Goal: Information Seeking & Learning: Learn about a topic

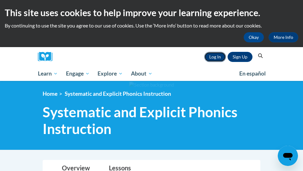
click at [215, 55] on link "Log In" at bounding box center [215, 57] width 22 height 10
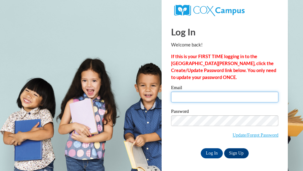
click at [200, 96] on input "Email" at bounding box center [224, 96] width 107 height 11
type input "elatham@westfordk12.us"
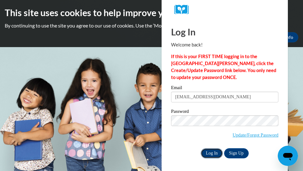
click at [207, 152] on input "Log In" at bounding box center [212, 153] width 22 height 10
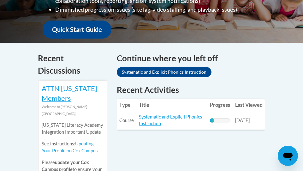
scroll to position [251, 0]
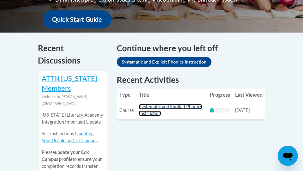
click at [160, 113] on link "Systematic and Explicit Phonics Instruction" at bounding box center [170, 110] width 63 height 12
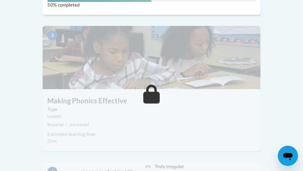
scroll to position [595, 0]
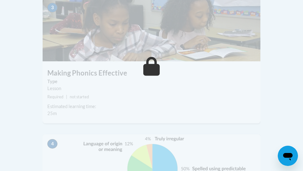
click at [141, 68] on h3 "Making Phonics Effective" at bounding box center [152, 73] width 218 height 10
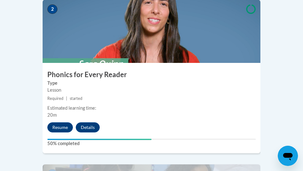
scroll to position [430, 0]
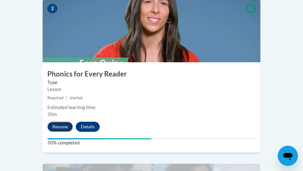
click at [59, 121] on button "Resume" at bounding box center [60, 126] width 26 height 10
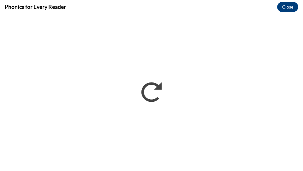
scroll to position [0, 0]
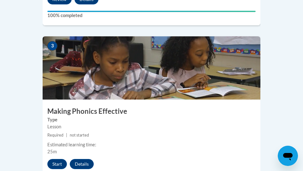
scroll to position [548, 0]
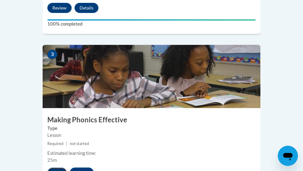
click at [56, 167] on button "Start" at bounding box center [57, 172] width 20 height 10
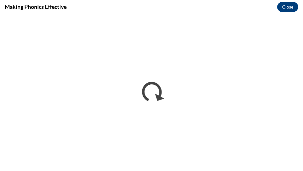
scroll to position [0, 0]
